Goal: Navigation & Orientation: Locate item on page

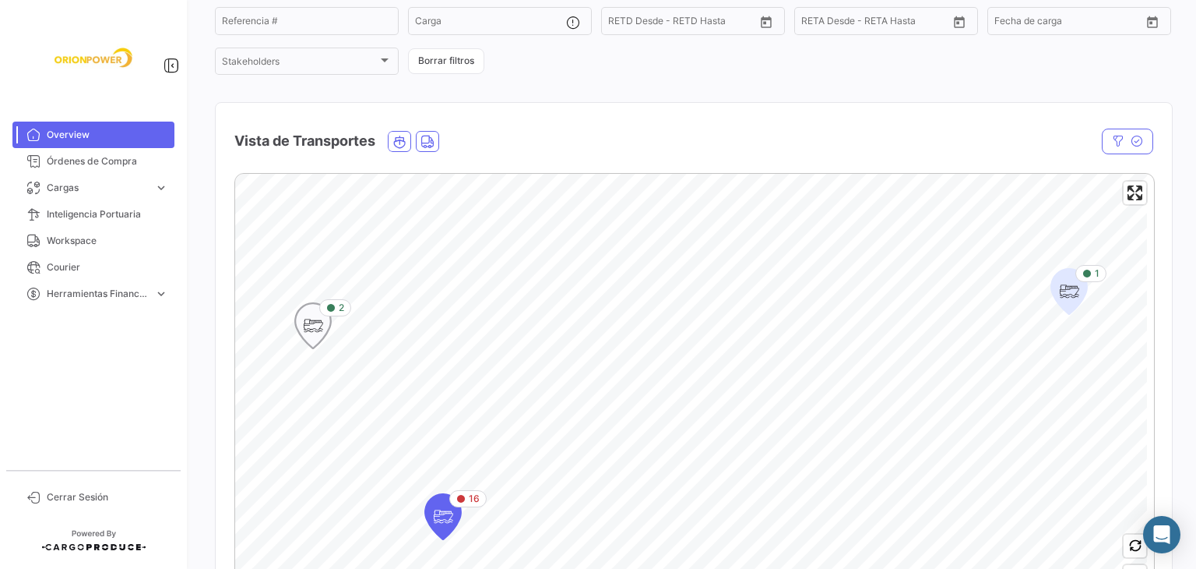
scroll to position [312, 0]
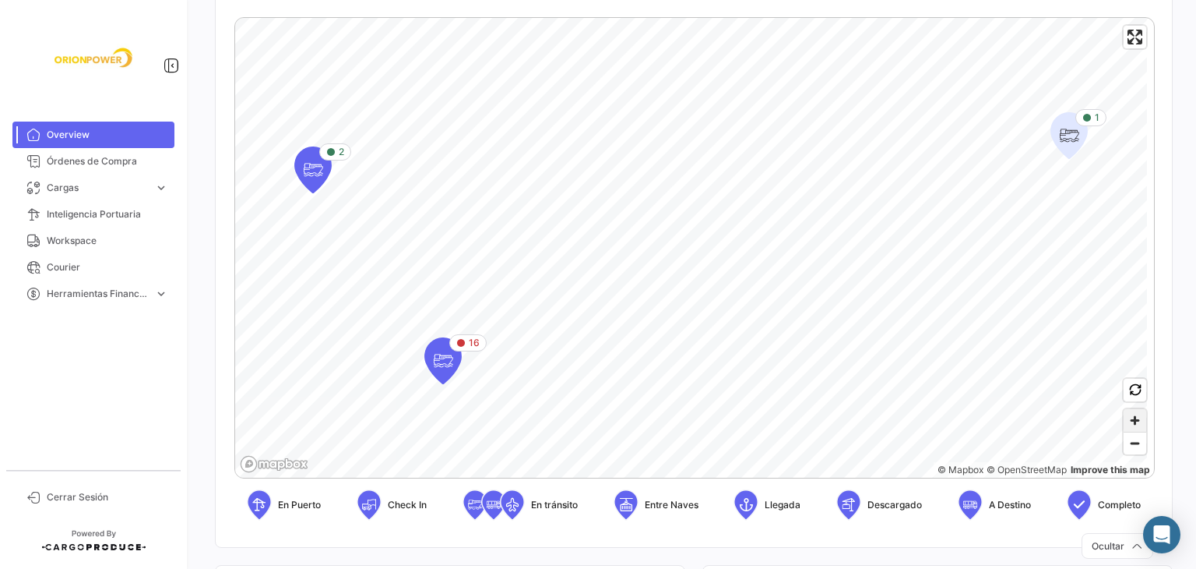
click at [1125, 417] on span "Zoom in" at bounding box center [1135, 420] width 23 height 23
click at [1128, 420] on span "Zoom in" at bounding box center [1135, 420] width 23 height 23
click at [438, 354] on icon "Map marker" at bounding box center [428, 349] width 22 height 33
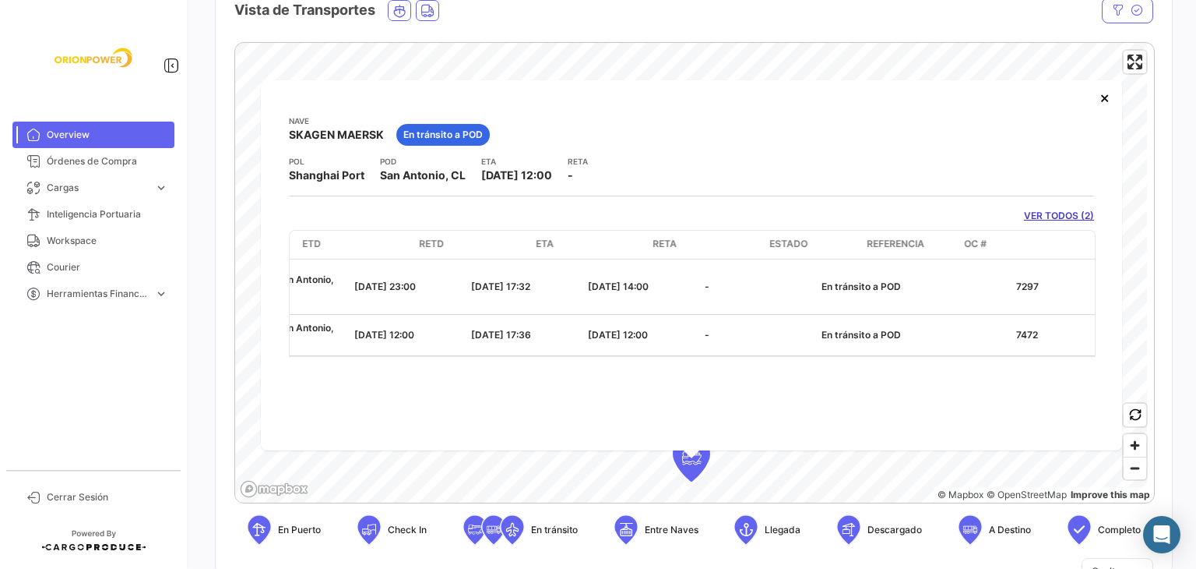
scroll to position [0, 483]
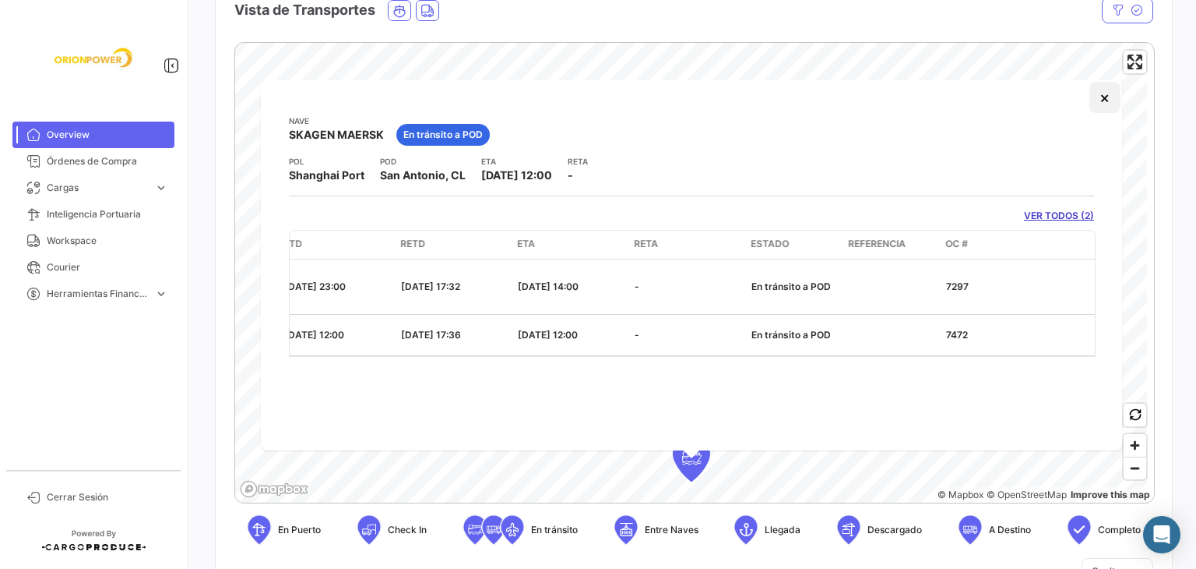
click at [1107, 100] on button "×" at bounding box center [1105, 97] width 31 height 31
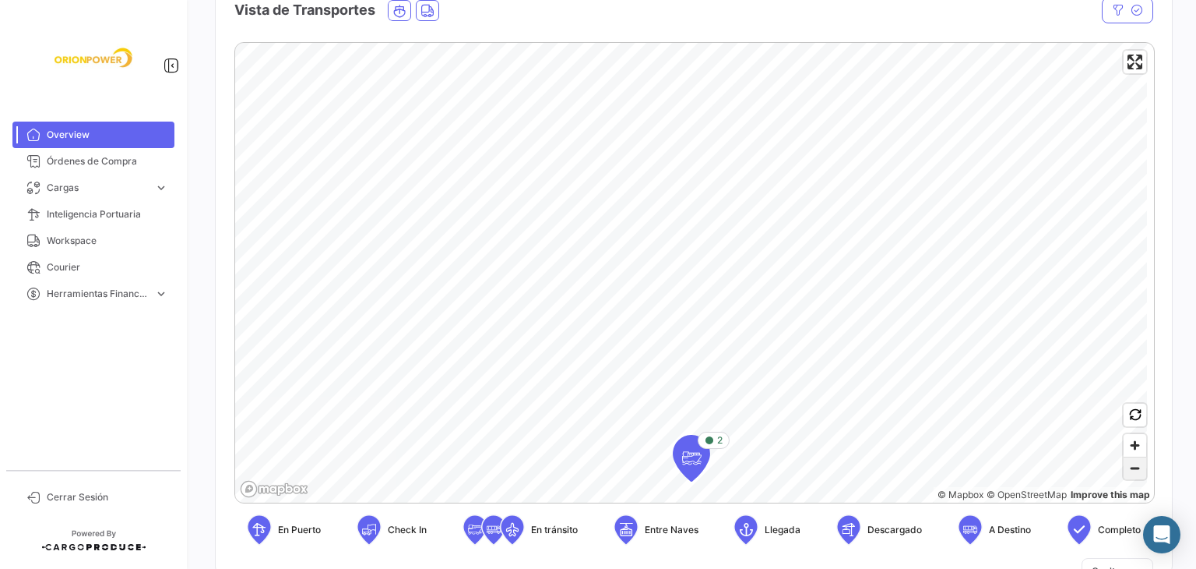
click at [1136, 470] on span "Zoom out" at bounding box center [1135, 468] width 23 height 22
click at [1135, 470] on span "Zoom out" at bounding box center [1135, 468] width 23 height 22
click at [1128, 445] on span "Zoom in" at bounding box center [1135, 445] width 23 height 23
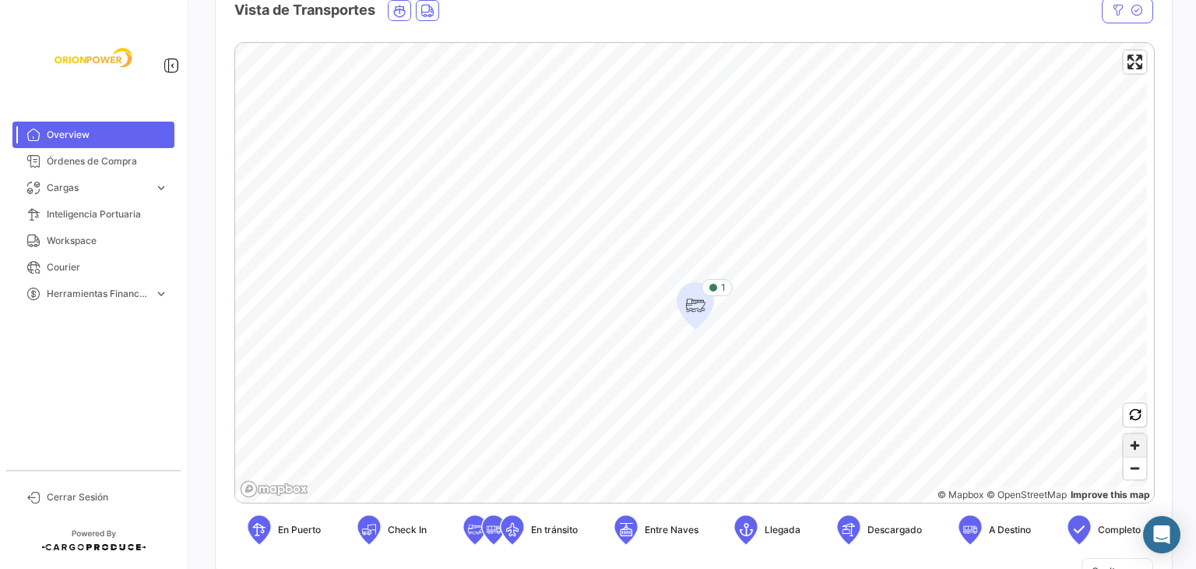
click at [1128, 445] on span "Zoom in" at bounding box center [1135, 445] width 23 height 23
click at [1128, 443] on span "Zoom in" at bounding box center [1135, 445] width 23 height 23
click at [1130, 451] on span "Zoom in" at bounding box center [1135, 445] width 23 height 23
click at [1129, 445] on span "Zoom in" at bounding box center [1135, 445] width 23 height 23
click at [1125, 466] on span "Zoom out" at bounding box center [1135, 468] width 23 height 22
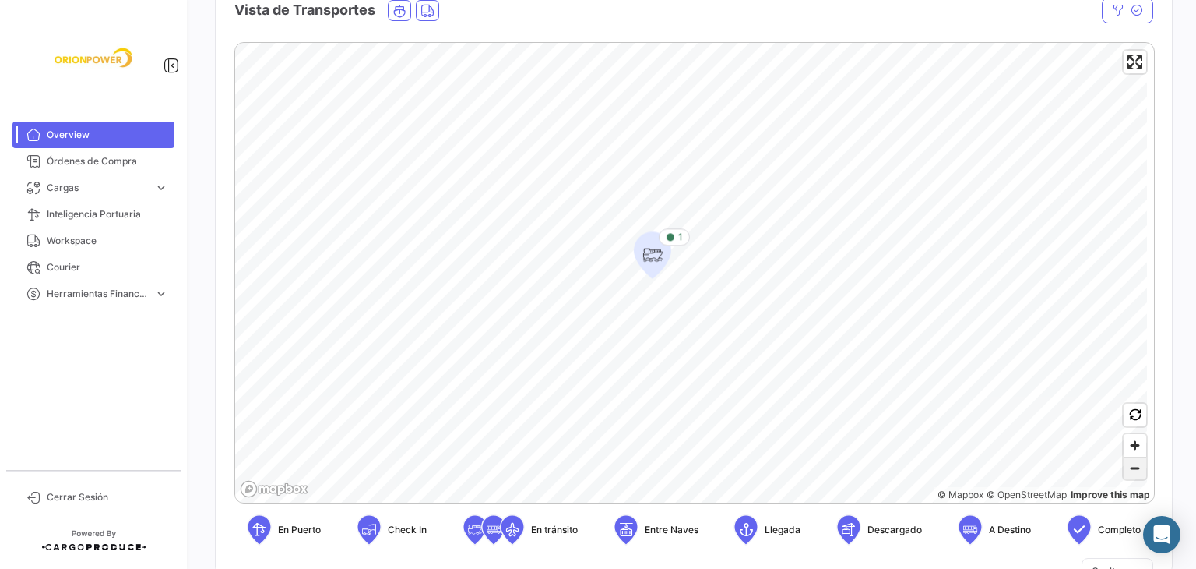
click at [1125, 466] on span "Zoom out" at bounding box center [1135, 468] width 23 height 22
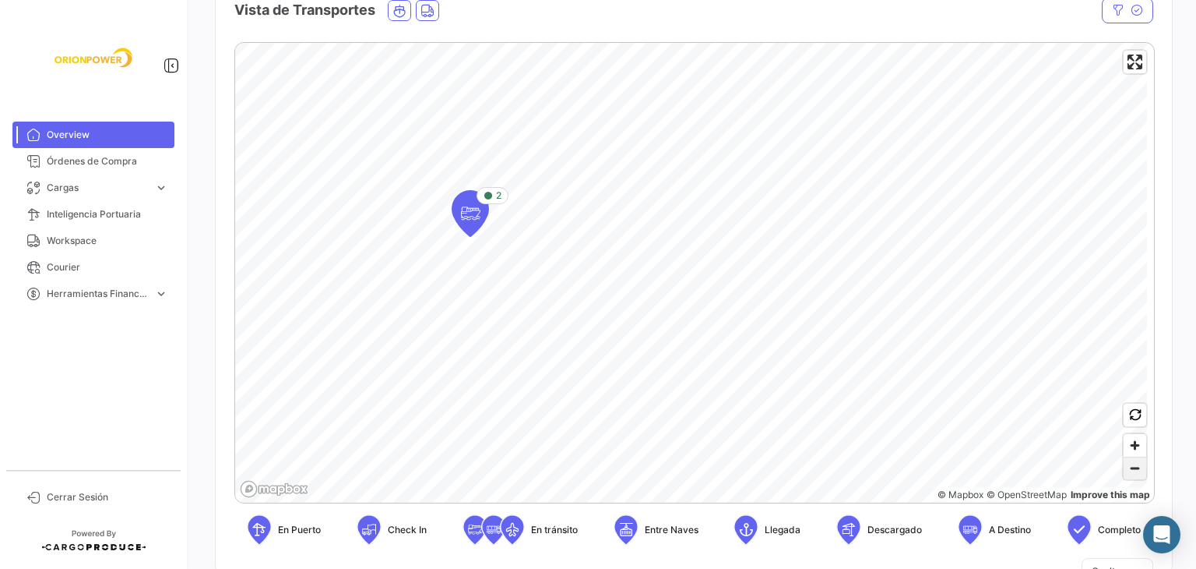
click at [1124, 471] on span "Zoom out" at bounding box center [1135, 468] width 23 height 22
